Goal: Find contact information: Find contact information

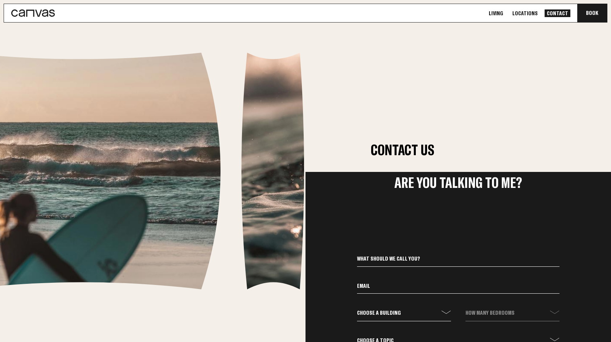
scroll to position [152, 0]
click at [574, 129] on section "Contact Us [EMAIL_ADDRESS][DOMAIN_NAME]" at bounding box center [305, 171] width 611 height 342
click at [504, 13] on link "Living" at bounding box center [496, 13] width 19 height 8
